Goal: Information Seeking & Learning: Learn about a topic

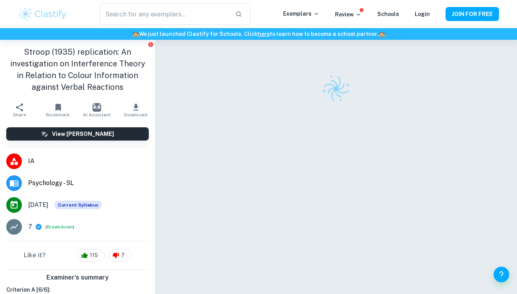
checkbox input "true"
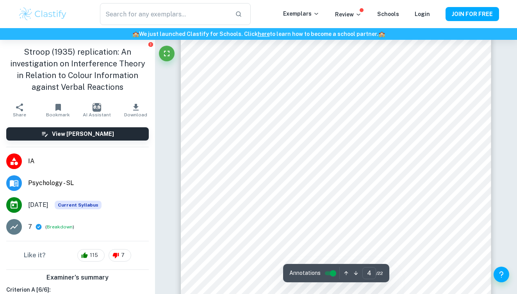
scroll to position [1334, 0]
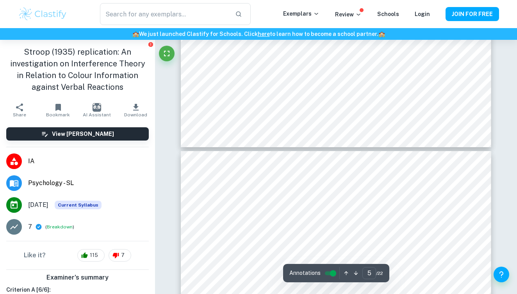
type input "4"
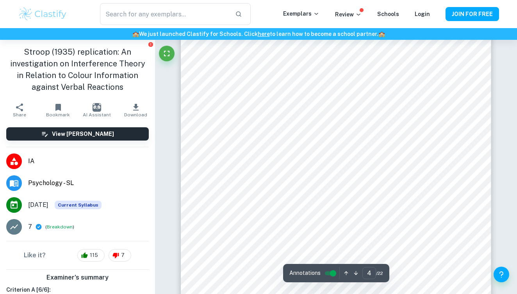
scroll to position [1338, 0]
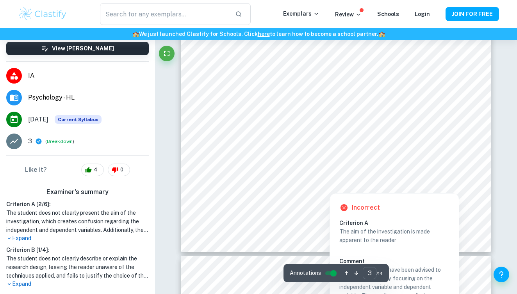
scroll to position [1220, 0]
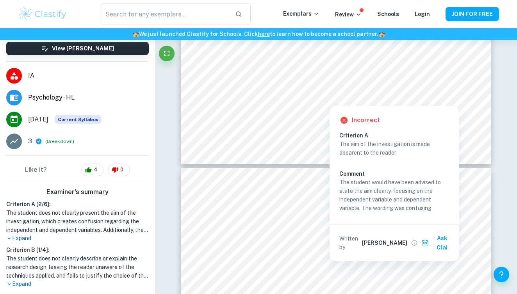
type input "4"
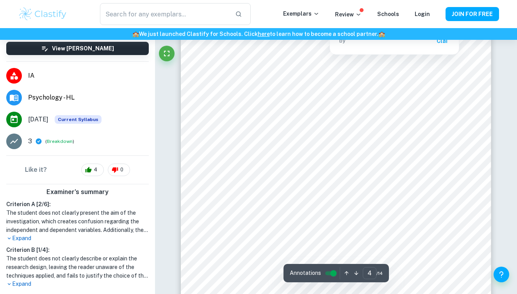
scroll to position [1547, 0]
